Goal: Entertainment & Leisure: Consume media (video, audio)

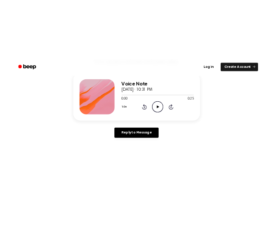
scroll to position [109, 0]
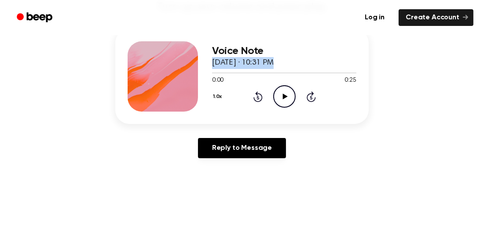
drag, startPoint x: 427, startPoint y: 70, endPoint x: 481, endPoint y: 55, distance: 55.6
click at [481, 55] on main "You were left a beep Turn up your volume and press play. Voice Note September 2…" at bounding box center [242, 162] width 484 height 543
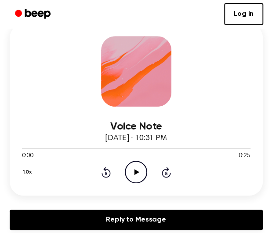
scroll to position [74, 0]
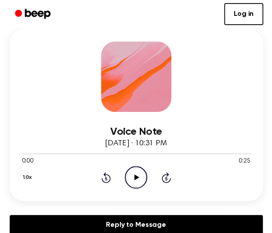
click at [135, 177] on icon at bounding box center [137, 177] width 5 height 6
click at [135, 177] on icon at bounding box center [136, 177] width 4 height 6
click at [135, 178] on icon at bounding box center [137, 177] width 5 height 6
click at [135, 178] on icon at bounding box center [136, 177] width 4 height 6
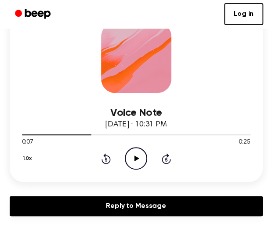
scroll to position [96, 0]
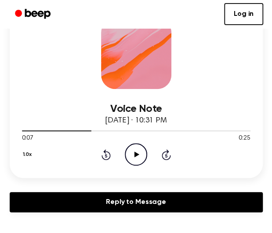
click at [137, 150] on icon "Play Audio" at bounding box center [136, 154] width 22 height 22
drag, startPoint x: 158, startPoint y: 132, endPoint x: 144, endPoint y: 133, distance: 14.2
click at [144, 133] on div at bounding box center [136, 130] width 229 height 7
click at [132, 153] on icon "Pause Audio" at bounding box center [136, 154] width 22 height 22
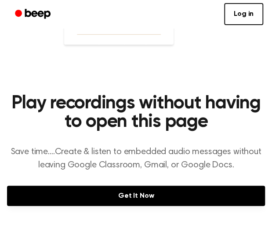
scroll to position [533, 0]
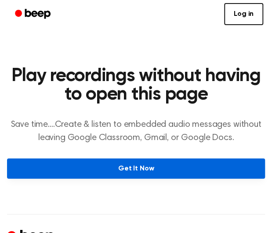
click at [99, 168] on link "Get It Now" at bounding box center [136, 168] width 258 height 20
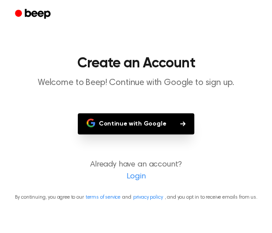
click at [144, 130] on button "Continue with Google" at bounding box center [136, 123] width 117 height 21
click at [144, 120] on button "Continue with Google" at bounding box center [136, 123] width 117 height 21
click at [142, 176] on link "Login" at bounding box center [136, 177] width 255 height 12
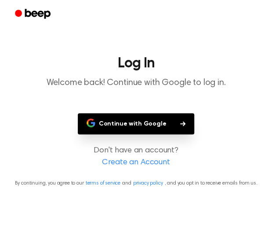
click at [147, 120] on button "Continue with Google" at bounding box center [136, 123] width 117 height 21
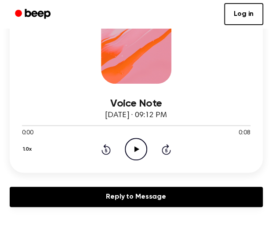
scroll to position [97, 0]
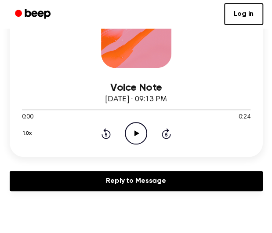
scroll to position [120, 0]
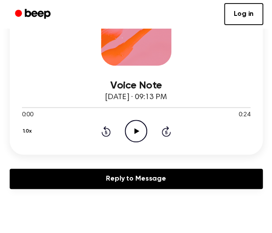
click at [133, 138] on icon "Play Audio" at bounding box center [136, 131] width 22 height 22
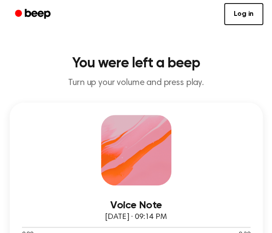
scroll to position [78, 0]
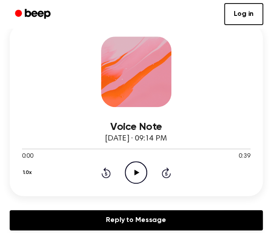
click at [129, 180] on circle at bounding box center [136, 173] width 22 height 22
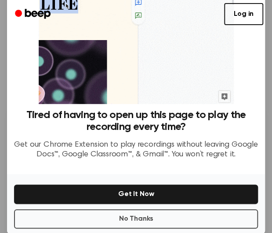
scroll to position [118, 0]
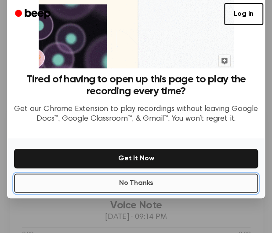
click at [122, 189] on button "No Thanks" at bounding box center [136, 182] width 244 height 19
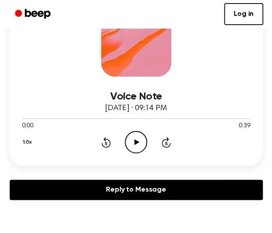
scroll to position [129, 0]
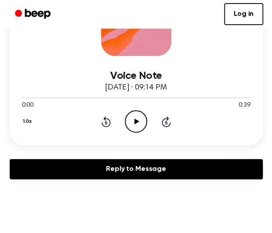
click at [144, 121] on icon "Play Audio" at bounding box center [136, 121] width 22 height 22
click at [139, 119] on icon "Pause Audio" at bounding box center [136, 121] width 22 height 22
click at [29, 119] on button "1.0x" at bounding box center [28, 121] width 13 height 15
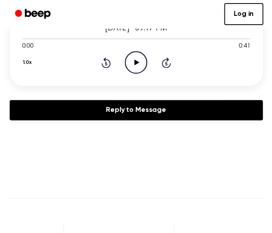
scroll to position [191, 0]
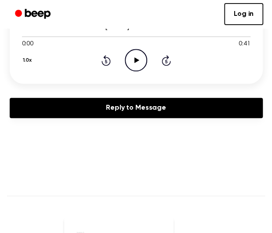
click at [134, 55] on icon "Play Audio" at bounding box center [136, 60] width 22 height 22
